Goal: Information Seeking & Learning: Learn about a topic

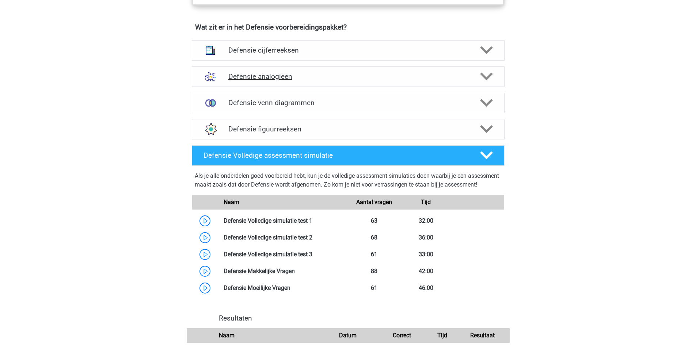
scroll to position [548, 0]
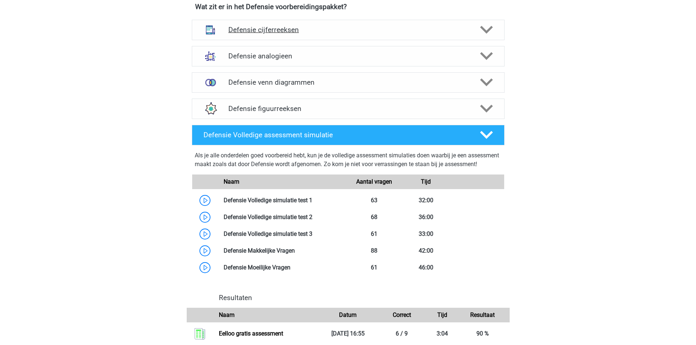
click at [485, 31] on polygon at bounding box center [486, 30] width 13 height 8
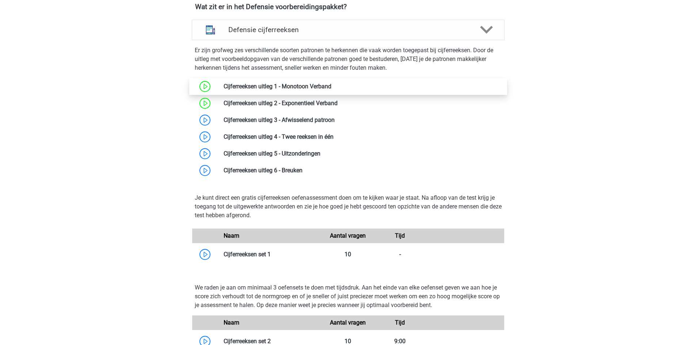
click at [331, 88] on link at bounding box center [331, 86] width 0 height 7
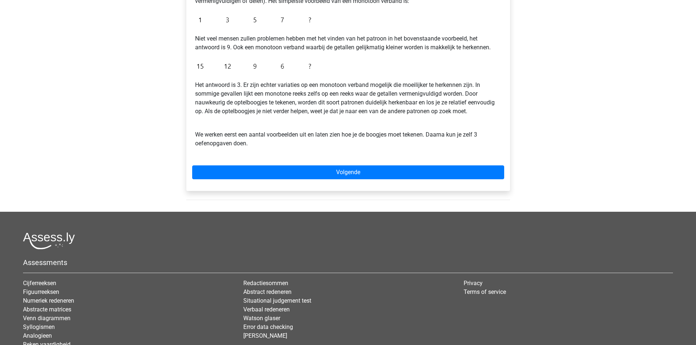
scroll to position [183, 0]
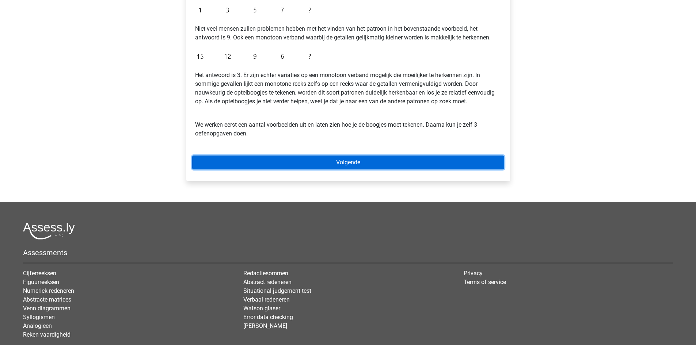
click at [377, 166] on link "Volgende" at bounding box center [348, 163] width 312 height 14
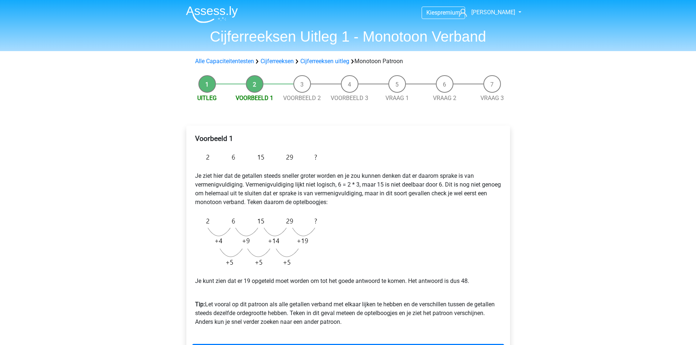
scroll to position [183, 0]
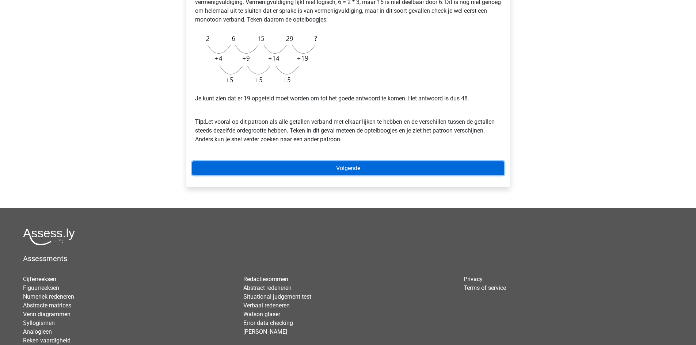
click at [384, 170] on link "Volgende" at bounding box center [348, 168] width 312 height 14
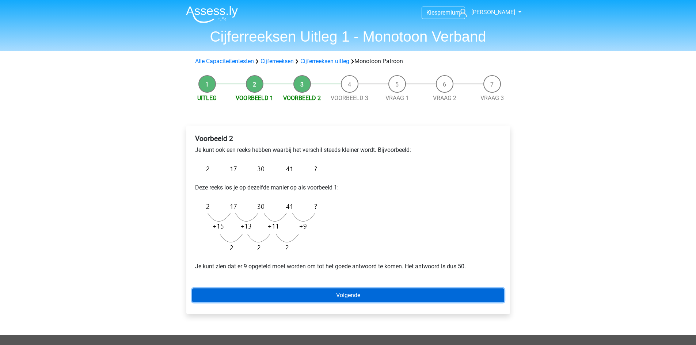
click at [323, 296] on link "Volgende" at bounding box center [348, 296] width 312 height 14
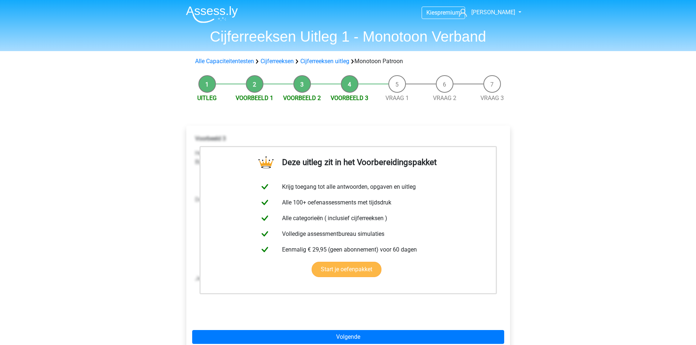
scroll to position [183, 0]
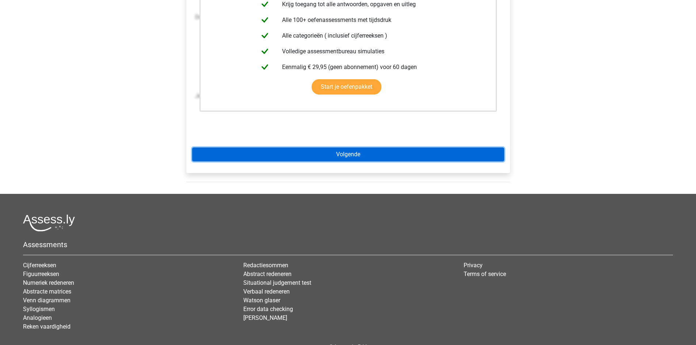
click at [359, 150] on link "Volgende" at bounding box center [348, 155] width 312 height 14
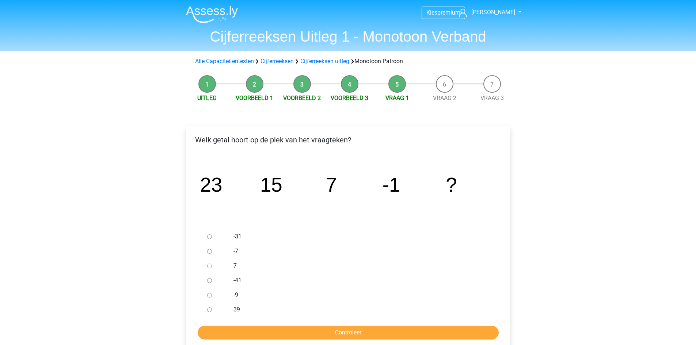
click at [210, 298] on div at bounding box center [216, 295] width 24 height 15
click at [210, 294] on input "-9" at bounding box center [209, 295] width 5 height 5
radio input "true"
click at [244, 331] on input "Controleer" at bounding box center [348, 333] width 301 height 14
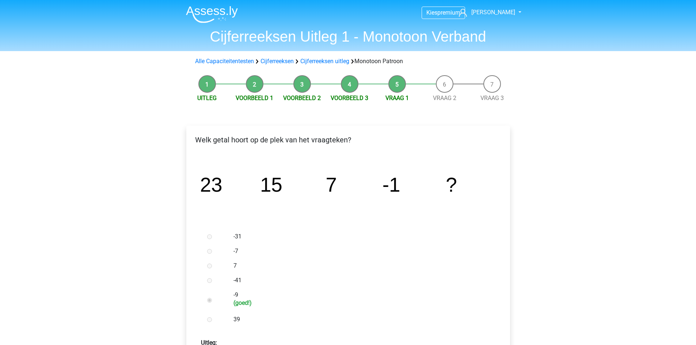
scroll to position [183, 0]
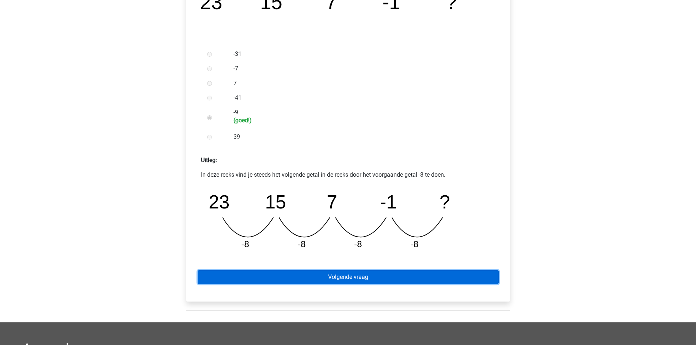
click at [373, 279] on link "Volgende vraag" at bounding box center [348, 277] width 301 height 14
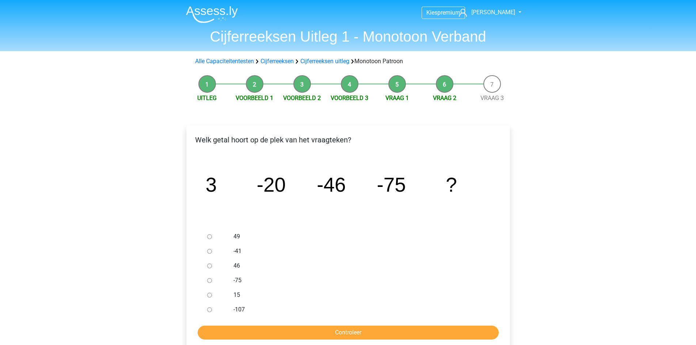
click at [209, 312] on input "-107" at bounding box center [209, 310] width 5 height 5
radio input "true"
click at [225, 331] on input "Controleer" at bounding box center [348, 333] width 301 height 14
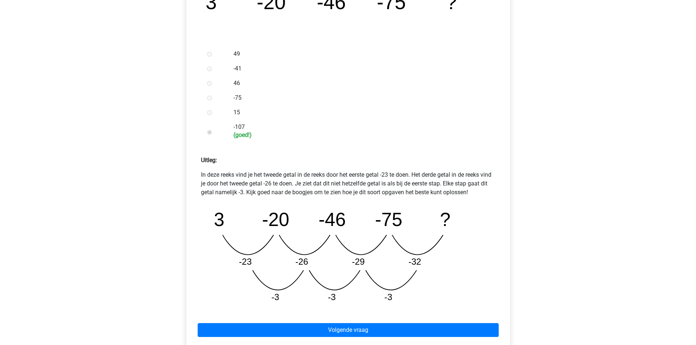
scroll to position [365, 0]
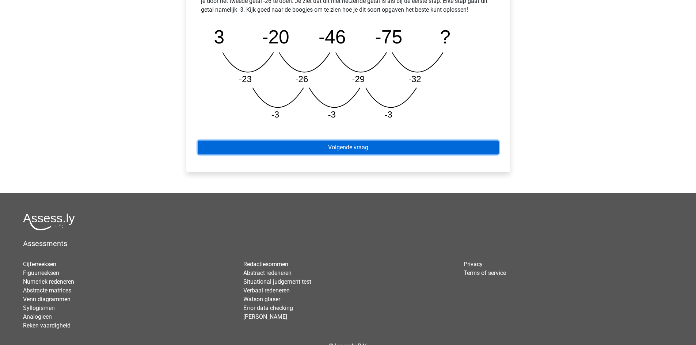
click at [354, 145] on link "Volgende vraag" at bounding box center [348, 148] width 301 height 14
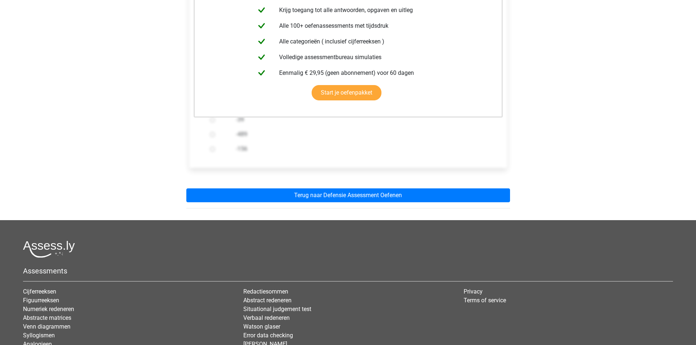
scroll to position [183, 0]
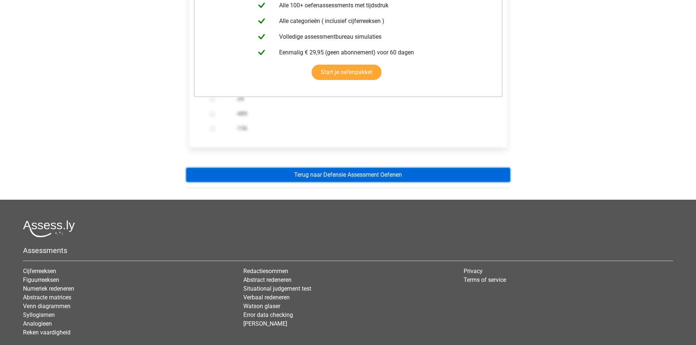
click at [345, 177] on link "Terug naar Defensie Assessment Oefenen" at bounding box center [348, 175] width 324 height 14
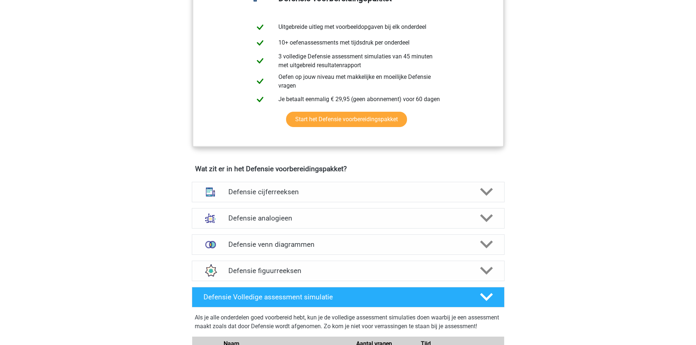
scroll to position [365, 0]
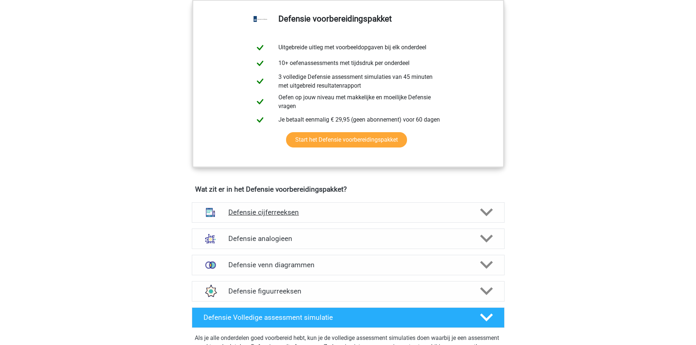
click at [488, 209] on icon at bounding box center [486, 212] width 13 height 13
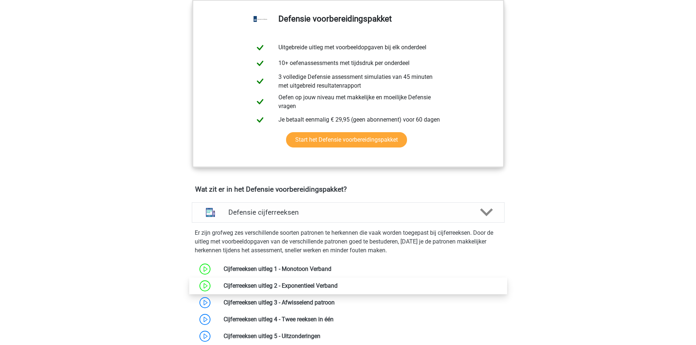
click at [338, 282] on link at bounding box center [338, 285] width 0 height 7
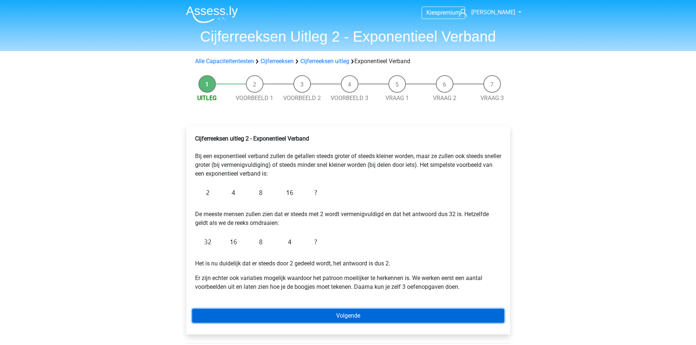
click at [350, 315] on link "Volgende" at bounding box center [348, 316] width 312 height 14
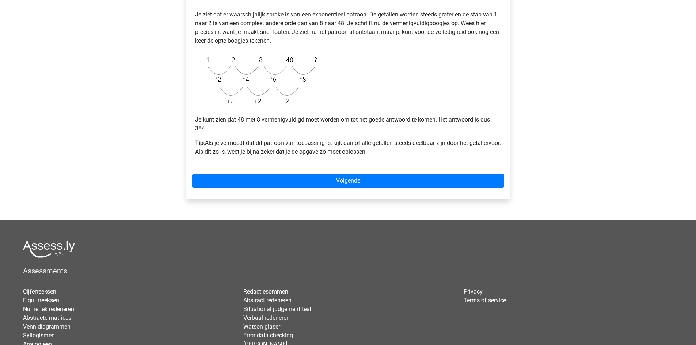
scroll to position [183, 0]
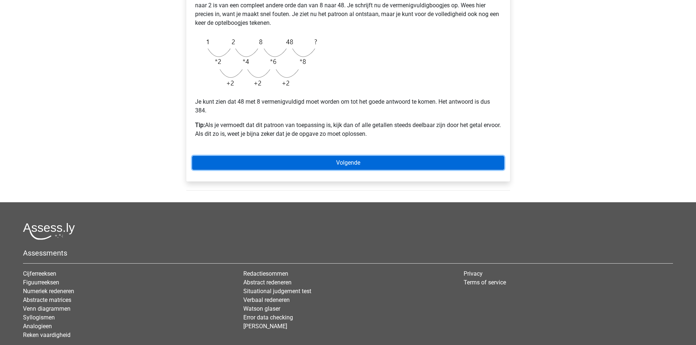
click at [326, 165] on link "Volgende" at bounding box center [348, 163] width 312 height 14
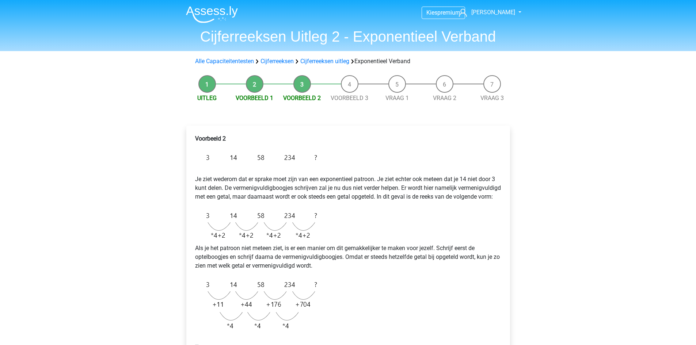
scroll to position [183, 0]
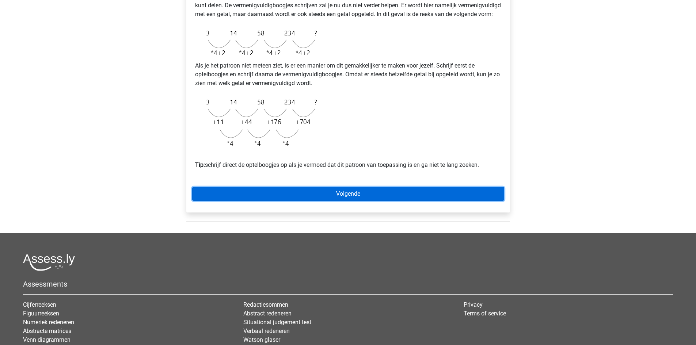
click at [351, 201] on link "Volgende" at bounding box center [348, 194] width 312 height 14
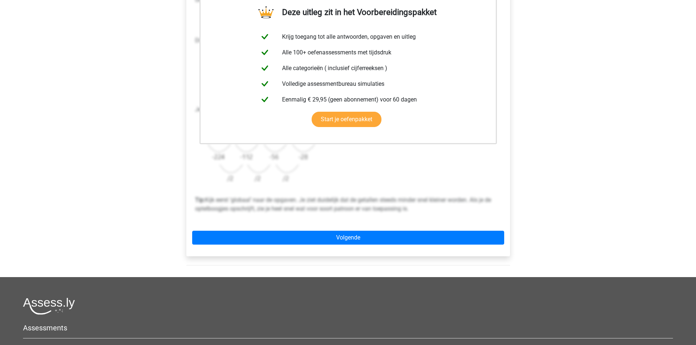
scroll to position [183, 0]
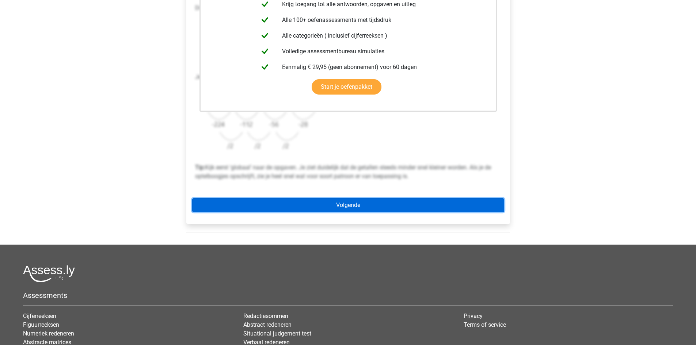
click at [371, 210] on link "Volgende" at bounding box center [348, 205] width 312 height 14
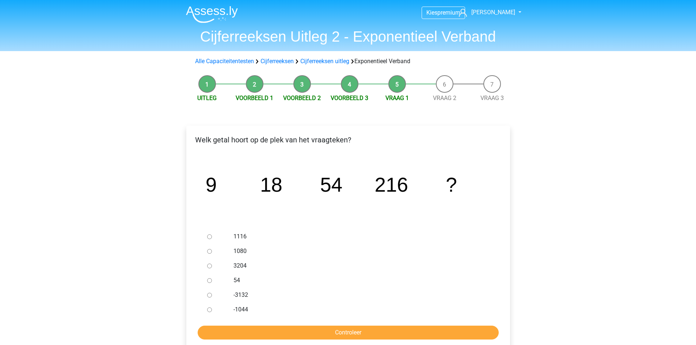
click at [211, 237] on input "1116" at bounding box center [209, 237] width 5 height 5
radio input "true"
click at [249, 333] on input "Controleer" at bounding box center [348, 333] width 301 height 14
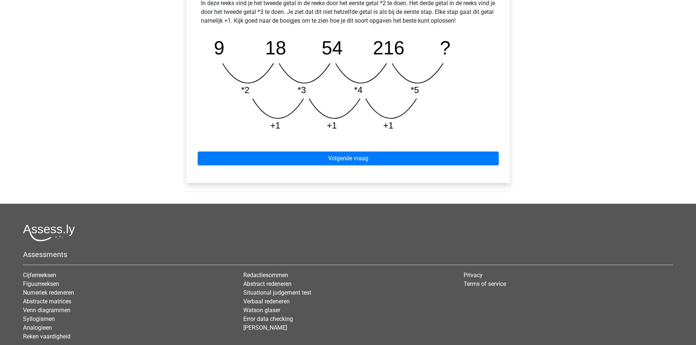
scroll to position [365, 0]
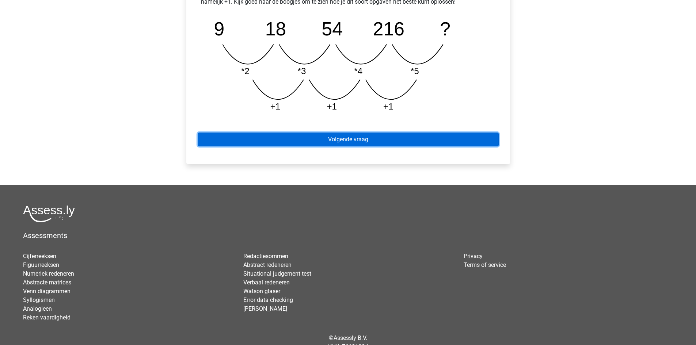
click at [367, 137] on link "Volgende vraag" at bounding box center [348, 140] width 301 height 14
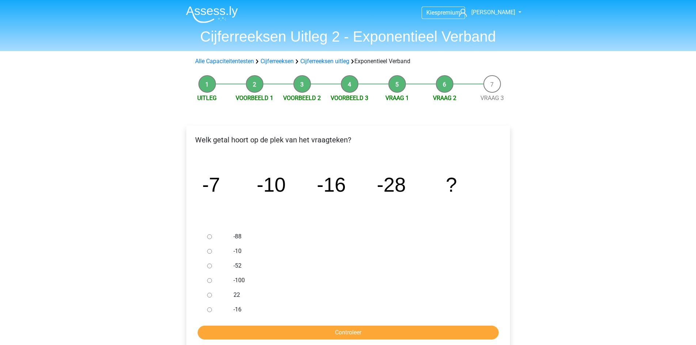
click at [207, 264] on input "-52" at bounding box center [209, 266] width 5 height 5
radio input "true"
click at [228, 330] on input "Controleer" at bounding box center [348, 333] width 301 height 14
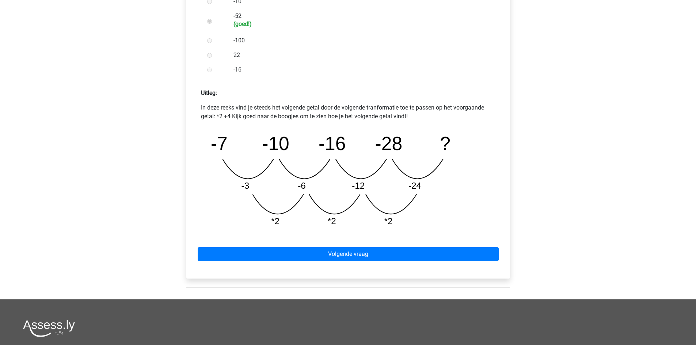
scroll to position [365, 0]
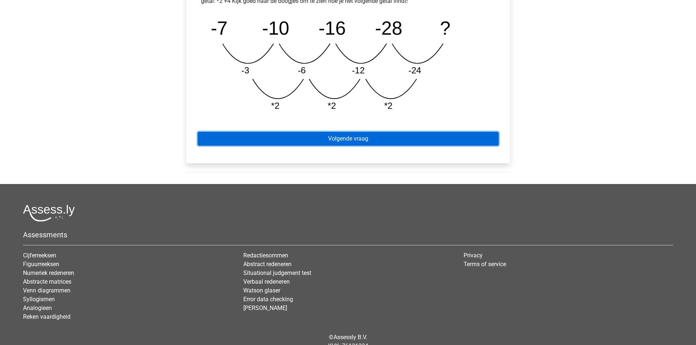
click at [348, 138] on link "Volgende vraag" at bounding box center [348, 139] width 301 height 14
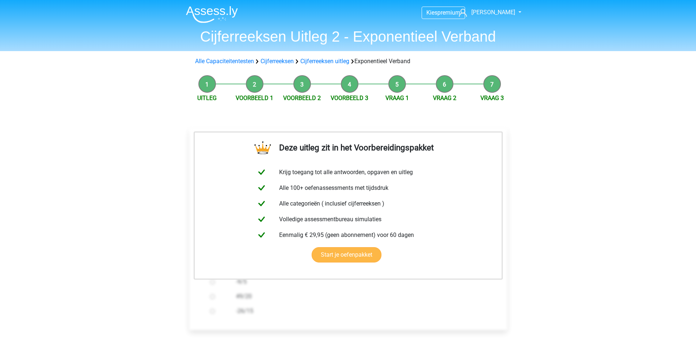
scroll to position [183, 0]
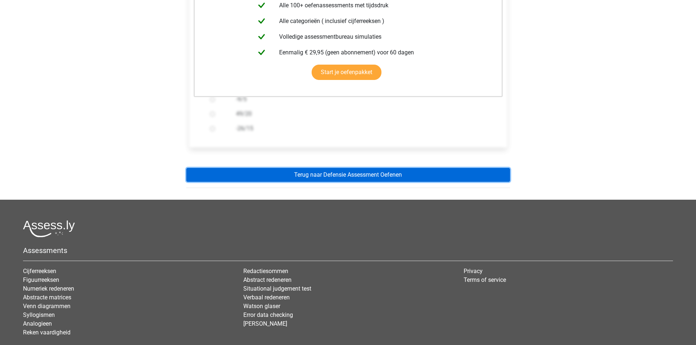
click at [358, 179] on link "Terug naar Defensie Assessment Oefenen" at bounding box center [348, 175] width 324 height 14
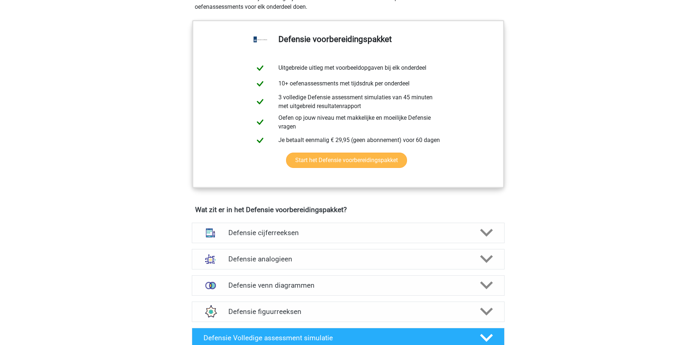
scroll to position [365, 0]
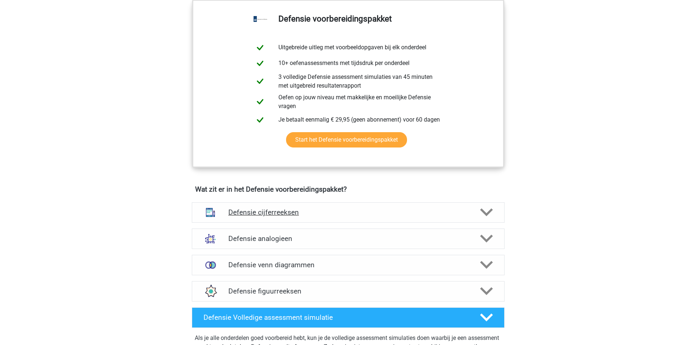
click at [486, 212] on icon at bounding box center [486, 212] width 13 height 13
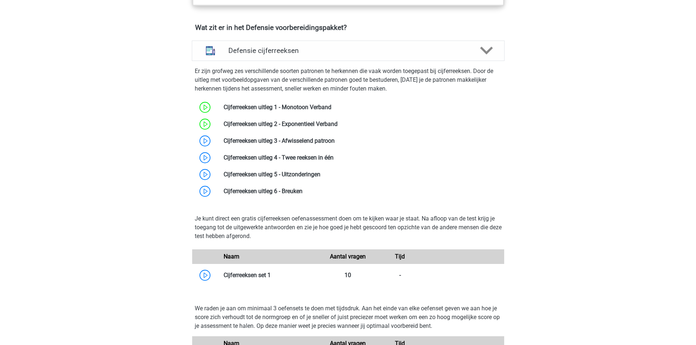
scroll to position [548, 0]
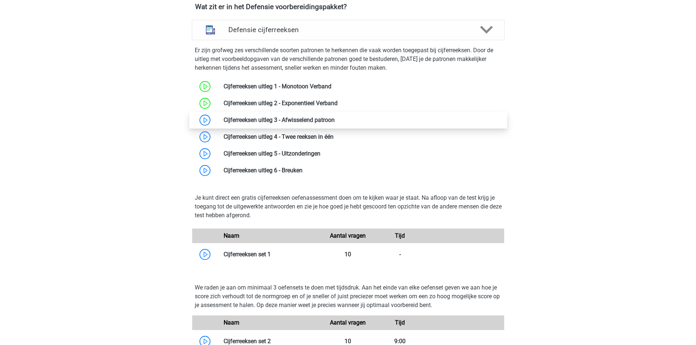
click at [335, 117] on link at bounding box center [335, 120] width 0 height 7
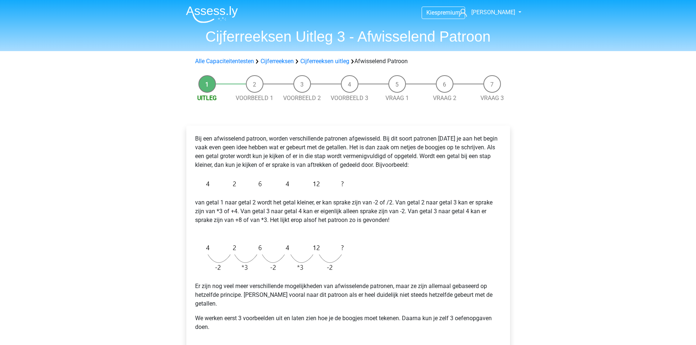
scroll to position [183, 0]
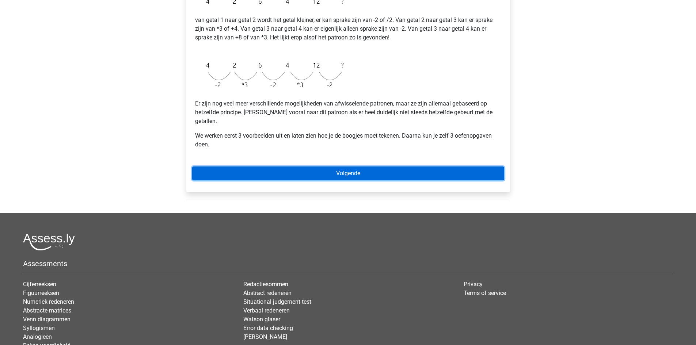
click at [391, 171] on link "Volgende" at bounding box center [348, 174] width 312 height 14
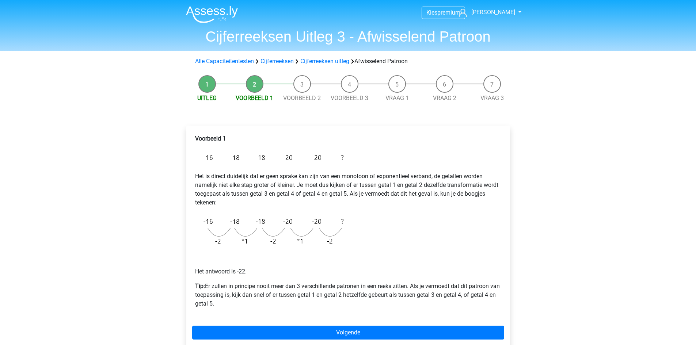
scroll to position [183, 0]
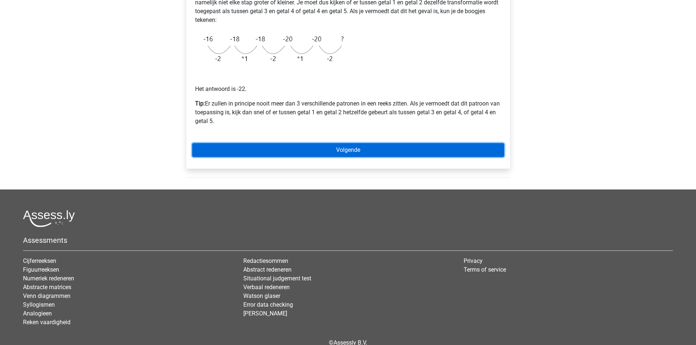
click at [351, 148] on link "Volgende" at bounding box center [348, 150] width 312 height 14
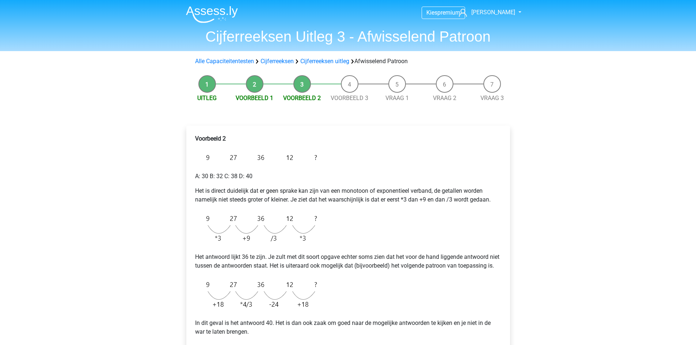
scroll to position [183, 0]
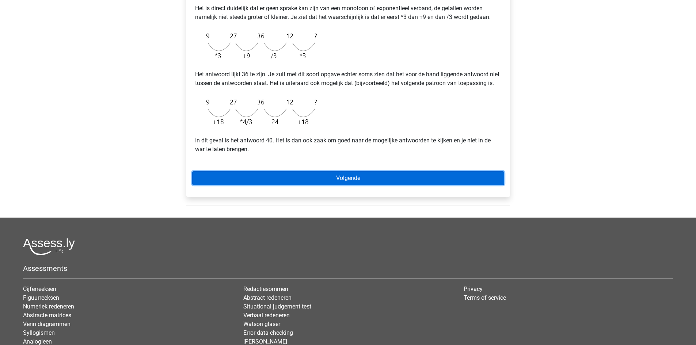
click at [318, 185] on link "Volgende" at bounding box center [348, 178] width 312 height 14
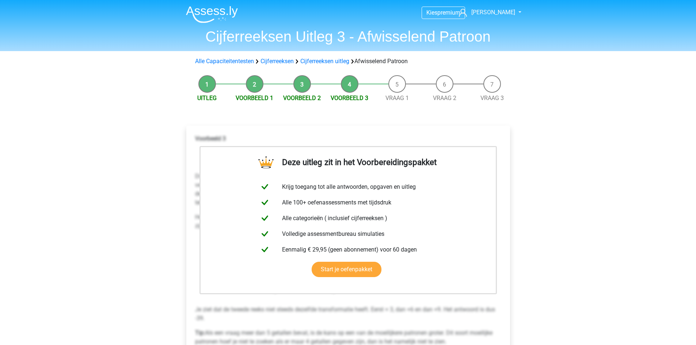
scroll to position [183, 0]
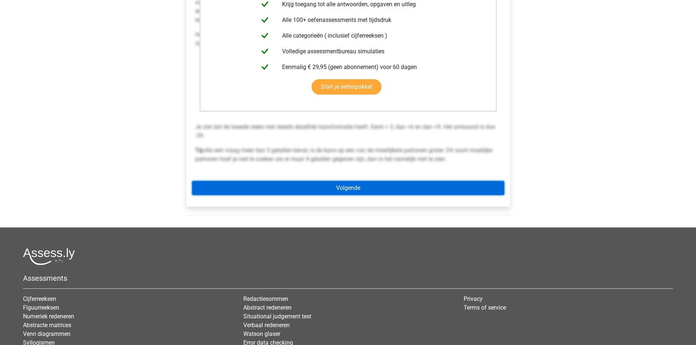
click at [382, 192] on link "Volgende" at bounding box center [348, 188] width 312 height 14
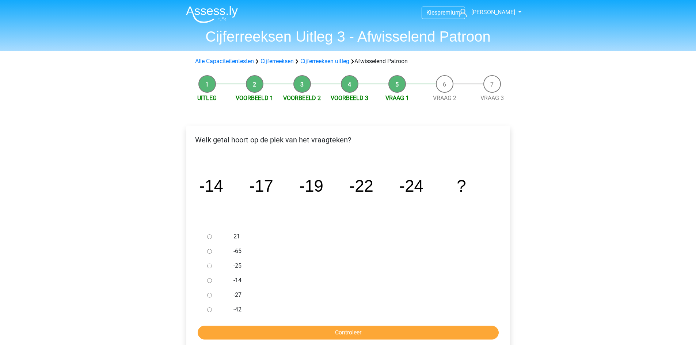
click at [210, 296] on input "-27" at bounding box center [209, 295] width 5 height 5
radio input "true"
click at [249, 329] on input "Controleer" at bounding box center [348, 333] width 301 height 14
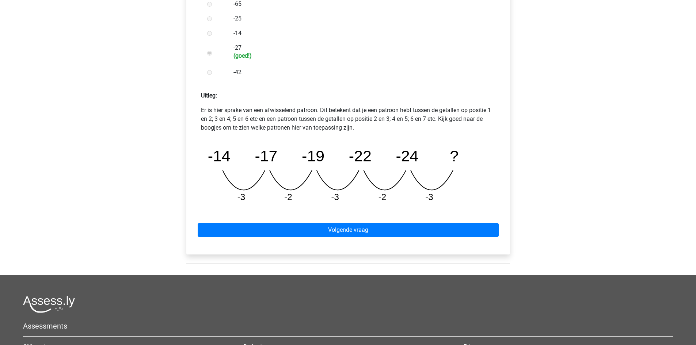
scroll to position [370, 0]
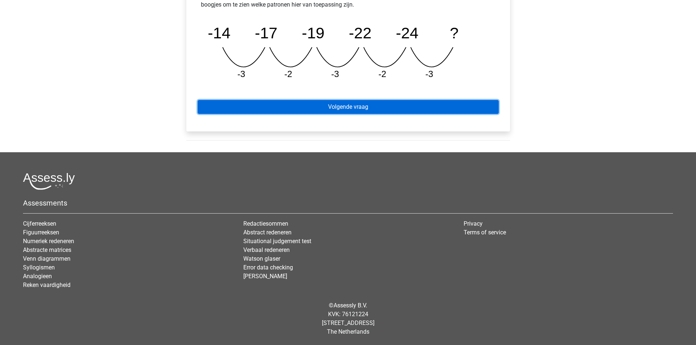
click at [346, 104] on link "Volgende vraag" at bounding box center [348, 107] width 301 height 14
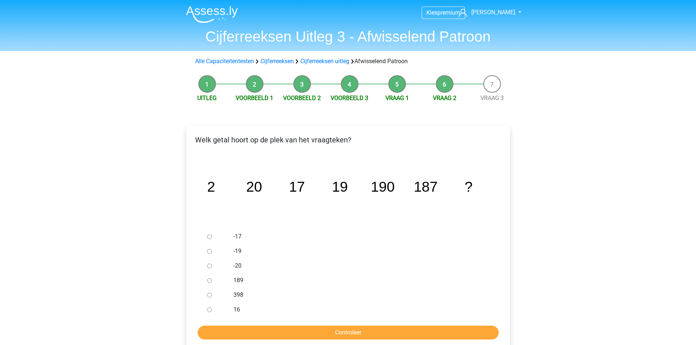
click at [210, 297] on input "398" at bounding box center [209, 295] width 5 height 5
radio input "true"
click at [256, 334] on input "Controleer" at bounding box center [348, 333] width 301 height 14
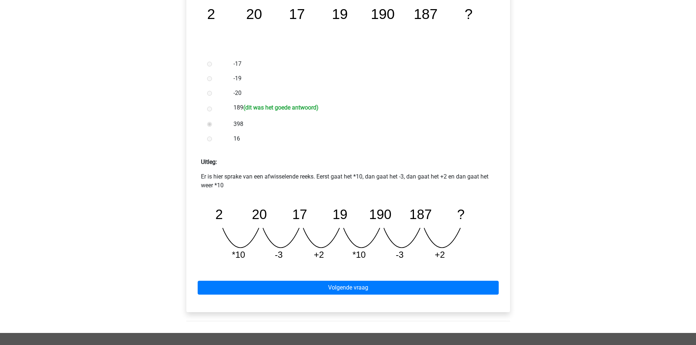
scroll to position [183, 0]
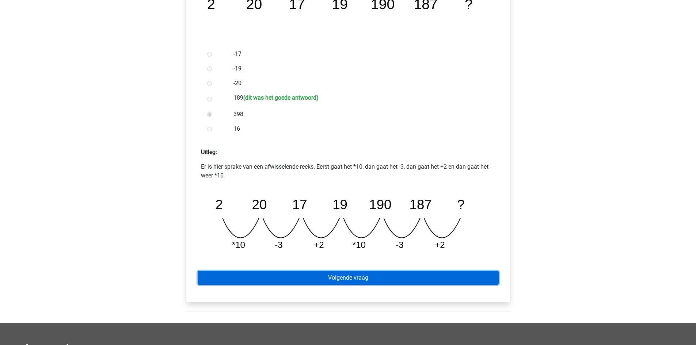
click at [390, 283] on link "Volgende vraag" at bounding box center [348, 278] width 301 height 14
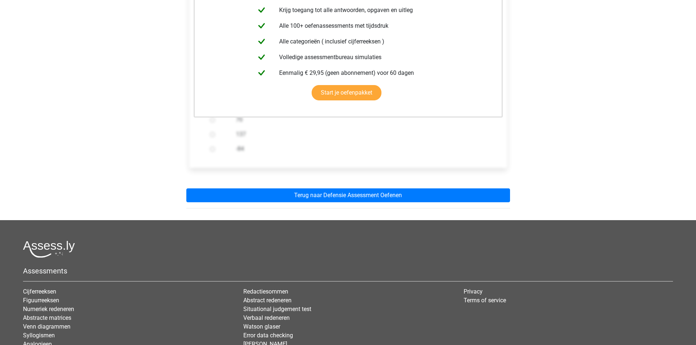
scroll to position [183, 0]
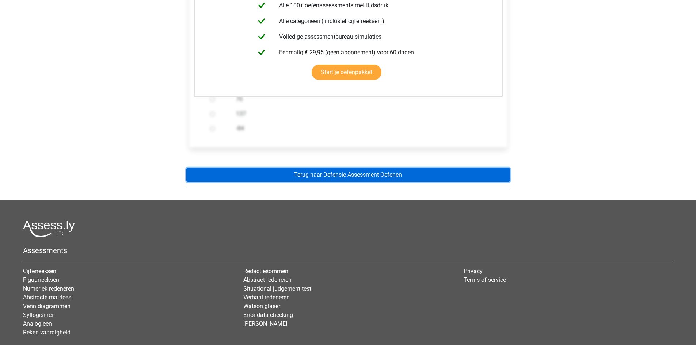
click at [388, 176] on link "Terug naar Defensie Assessment Oefenen" at bounding box center [348, 175] width 324 height 14
